Goal: Information Seeking & Learning: Learn about a topic

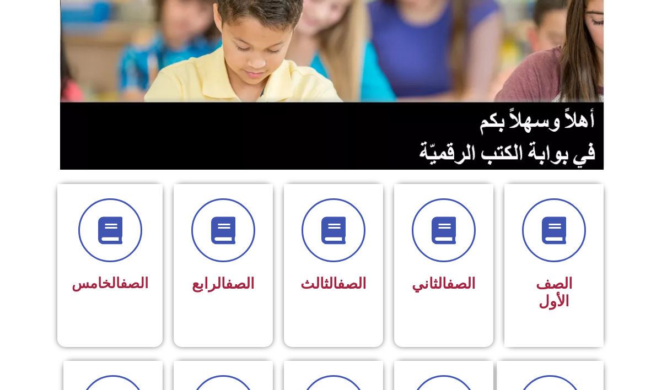
scroll to position [165, 0]
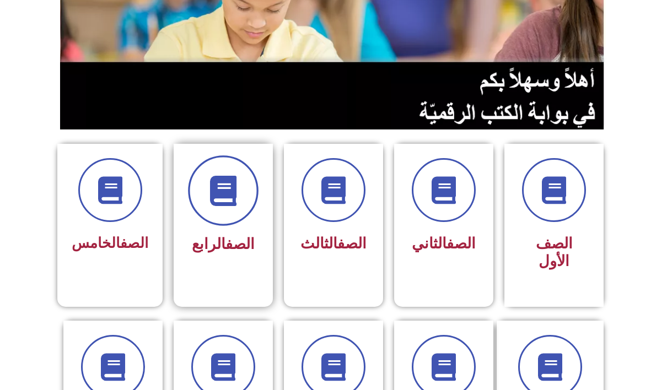
click at [235, 211] on span at bounding box center [223, 190] width 71 height 71
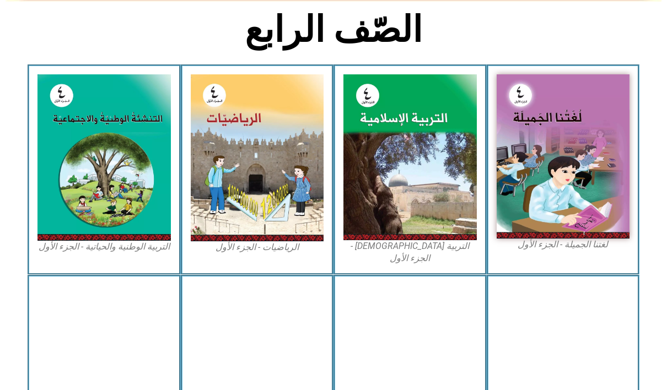
scroll to position [276, 0]
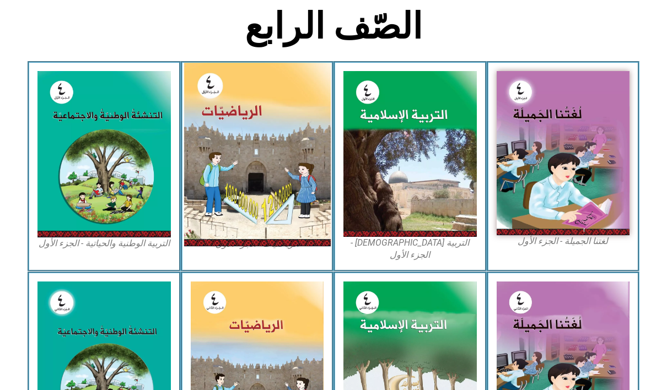
click at [249, 207] on img at bounding box center [257, 155] width 147 height 184
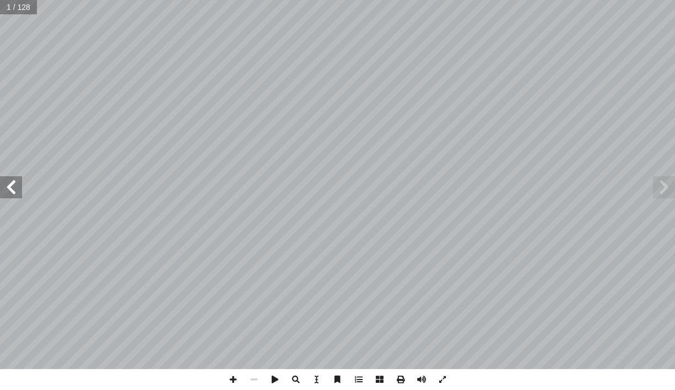
click at [19, 197] on span at bounding box center [11, 187] width 22 height 22
click at [18, 197] on span at bounding box center [11, 187] width 22 height 22
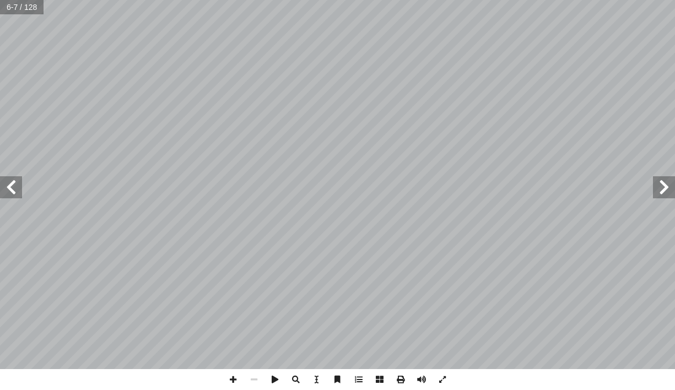
click at [18, 197] on span at bounding box center [11, 187] width 22 height 22
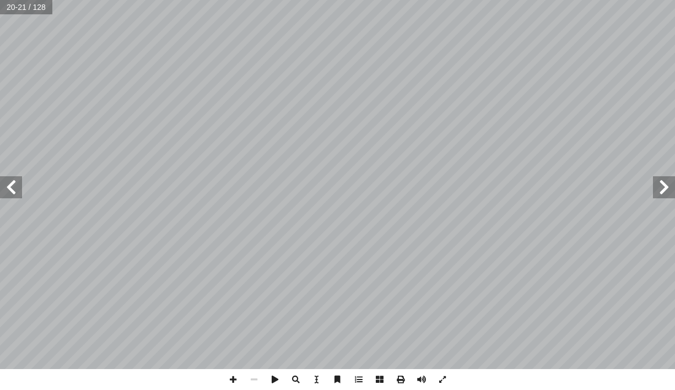
click at [18, 197] on span at bounding box center [11, 187] width 22 height 22
click at [228, 378] on span at bounding box center [233, 379] width 21 height 21
click at [259, 380] on span at bounding box center [254, 379] width 21 height 21
click at [232, 381] on span at bounding box center [233, 379] width 21 height 21
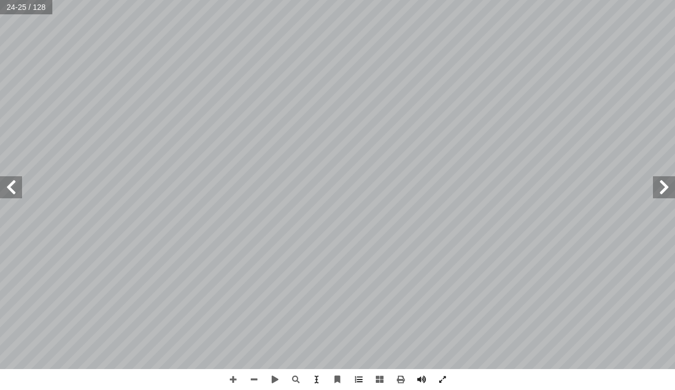
click at [18, 188] on span at bounding box center [11, 187] width 22 height 22
